Goal: Check status

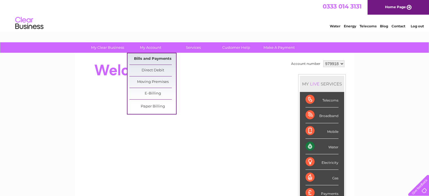
click at [149, 57] on link "Bills and Payments" at bounding box center [152, 58] width 47 height 11
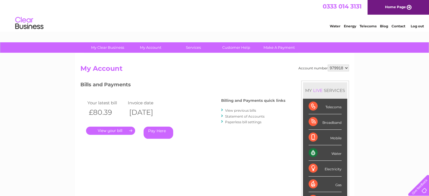
click at [129, 128] on link "." at bounding box center [110, 131] width 49 height 8
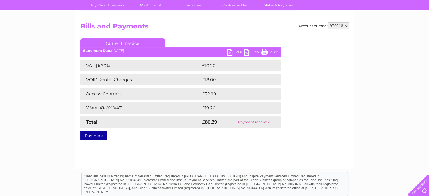
scroll to position [28, 0]
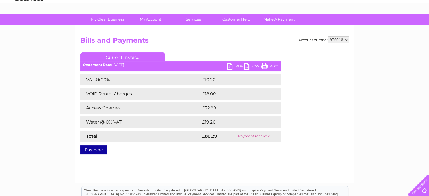
click at [231, 66] on link "PDF" at bounding box center [235, 67] width 17 height 8
